Goal: Task Accomplishment & Management: Manage account settings

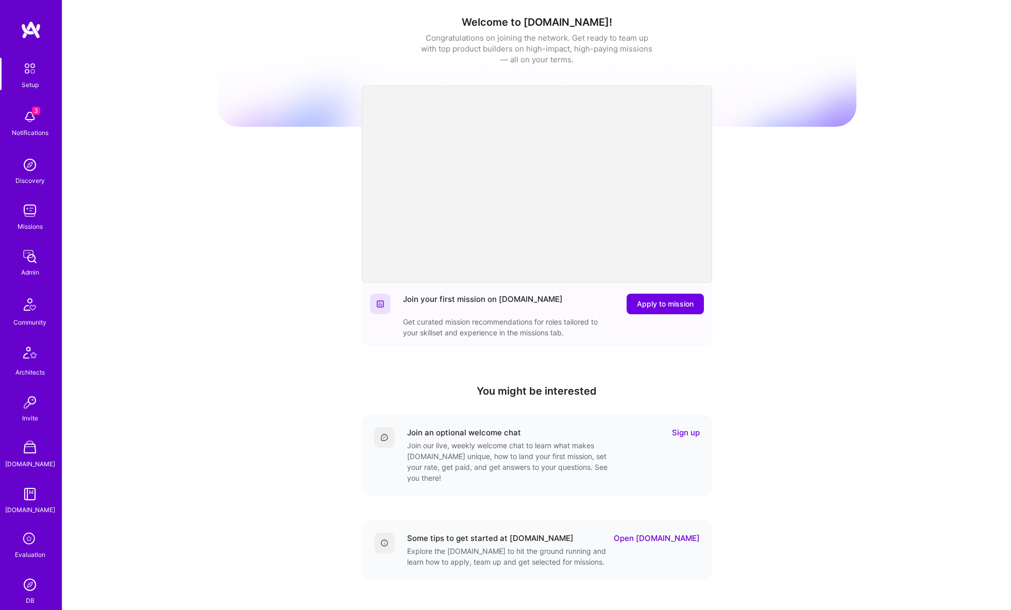
click at [39, 211] on img at bounding box center [30, 210] width 21 height 21
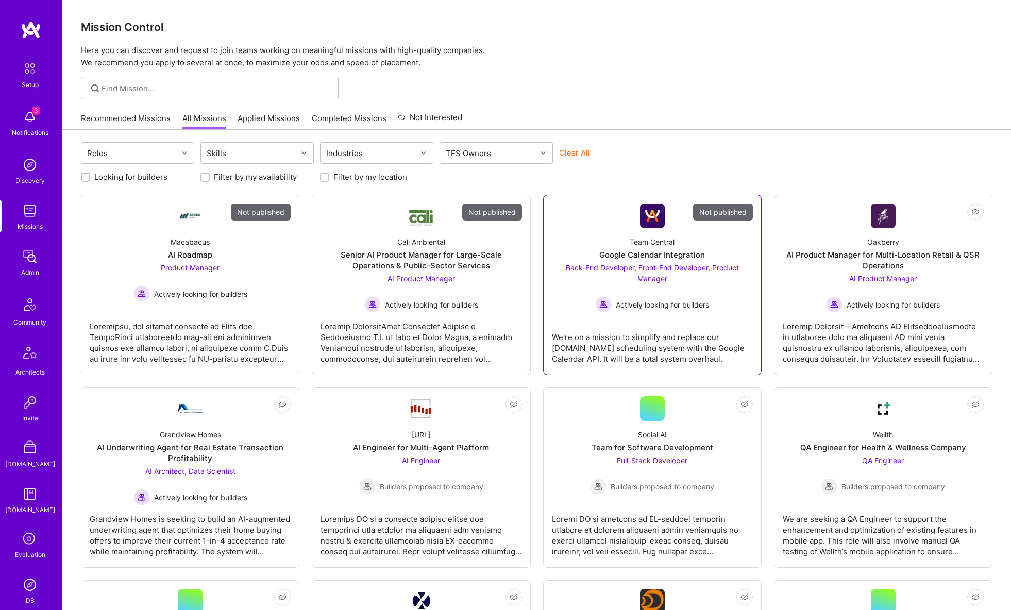
click at [580, 219] on link "Not published Team Central Google Calendar Integration Back-End Developer, Fron…" at bounding box center [652, 284] width 201 height 163
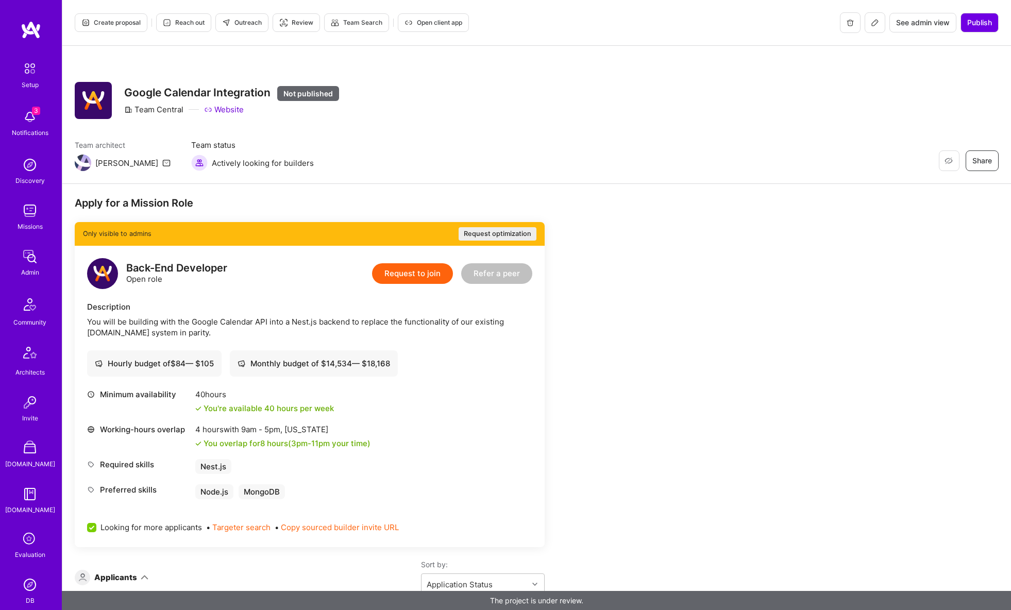
click at [872, 22] on icon at bounding box center [875, 23] width 6 height 6
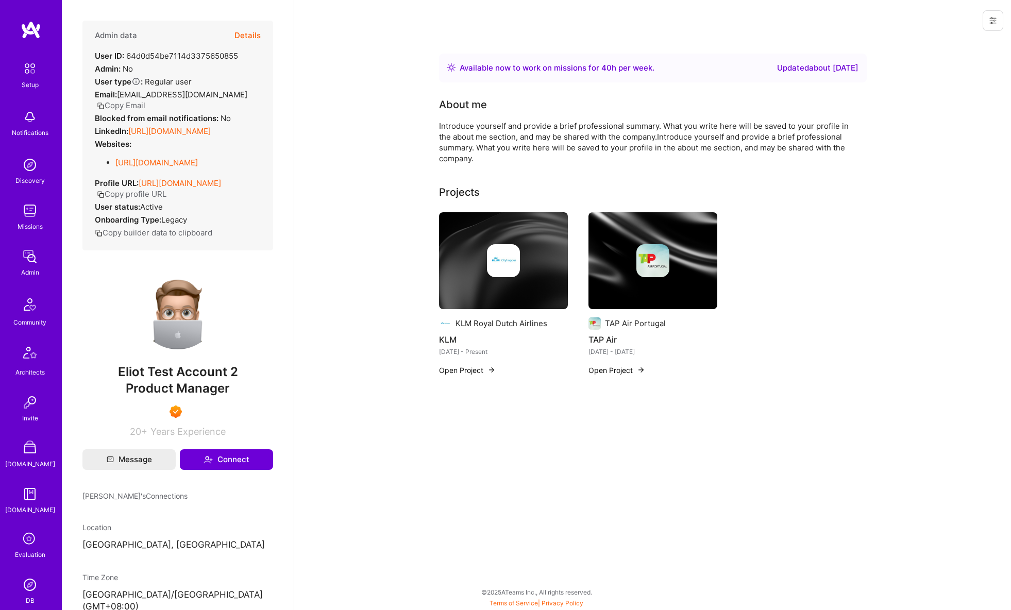
click at [991, 26] on button at bounding box center [992, 20] width 21 height 21
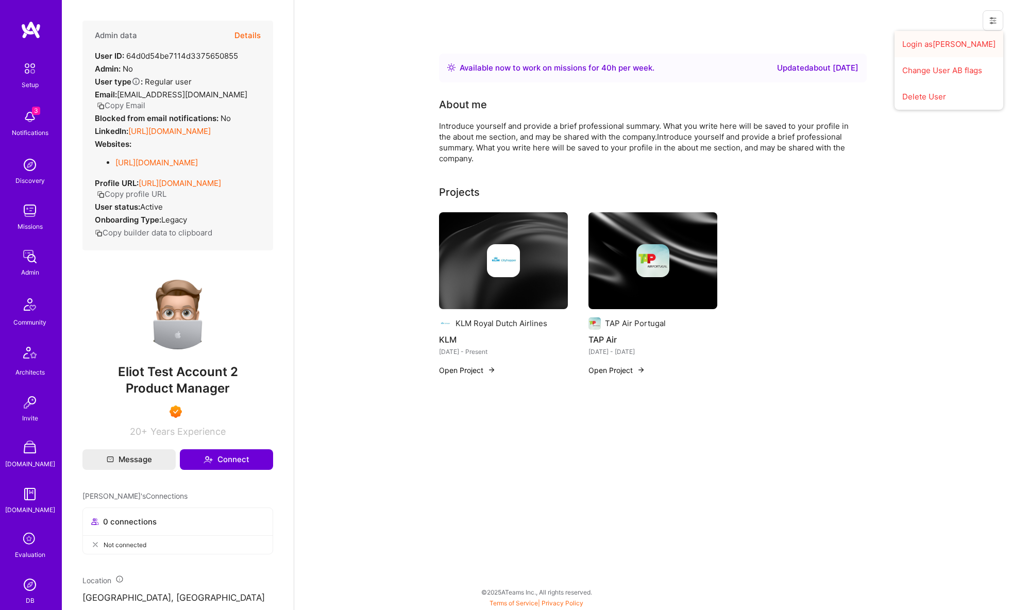
click at [983, 41] on button "Login as [PERSON_NAME]" at bounding box center [948, 44] width 109 height 26
